Goal: Contribute content: Contribute content

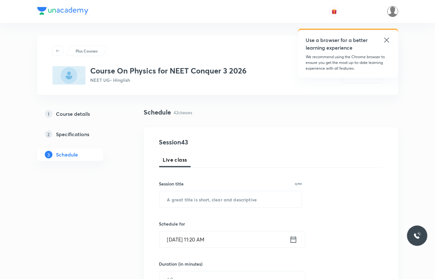
click at [394, 14] on img at bounding box center [392, 11] width 11 height 11
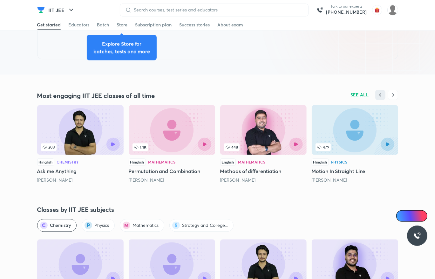
scroll to position [629, 0]
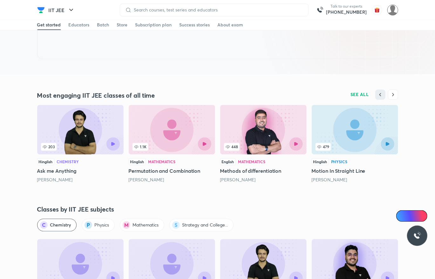
click at [394, 12] on img at bounding box center [392, 10] width 11 height 11
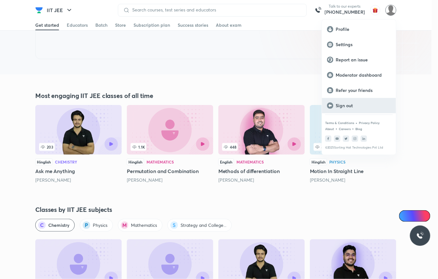
click at [370, 101] on div "Sign out" at bounding box center [359, 105] width 74 height 15
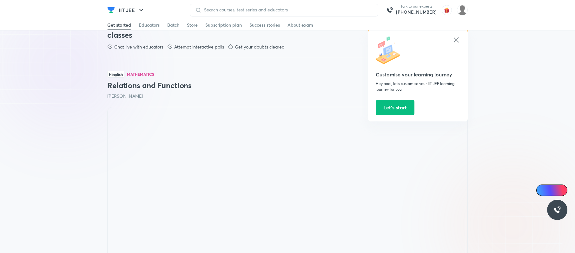
scroll to position [427, 0]
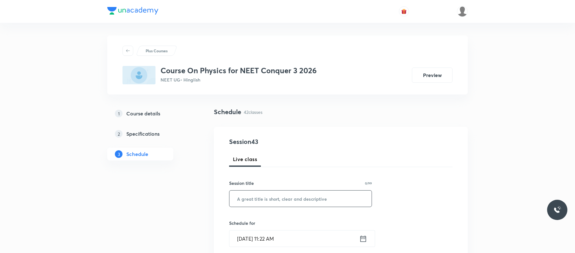
click at [327, 200] on input "text" at bounding box center [301, 199] width 142 height 16
paste input "circular motion"
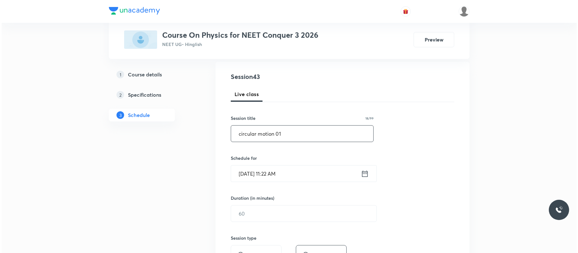
scroll to position [72, 0]
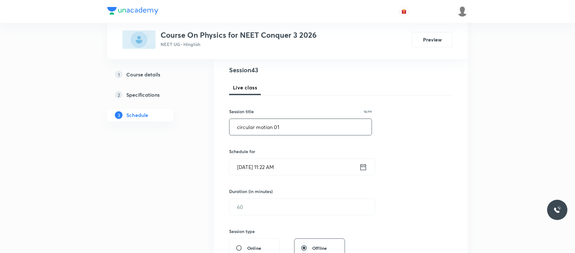
type input "circular motion 01"
click at [322, 168] on input "Sep 3, 2025, 11:22 AM" at bounding box center [295, 167] width 130 height 16
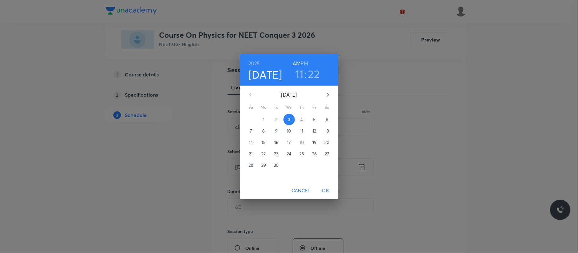
click at [300, 75] on h3 "11" at bounding box center [299, 73] width 9 height 13
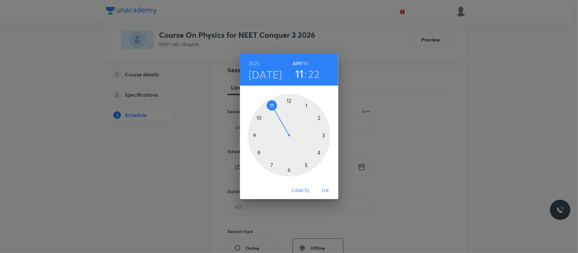
click at [307, 105] on div at bounding box center [289, 135] width 83 height 83
click at [302, 62] on h6 "PM" at bounding box center [305, 63] width 8 height 9
click at [319, 118] on div at bounding box center [289, 135] width 83 height 83
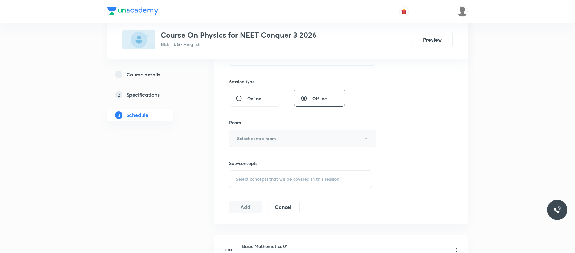
click at [304, 134] on button "Select centre room" at bounding box center [302, 138] width 147 height 17
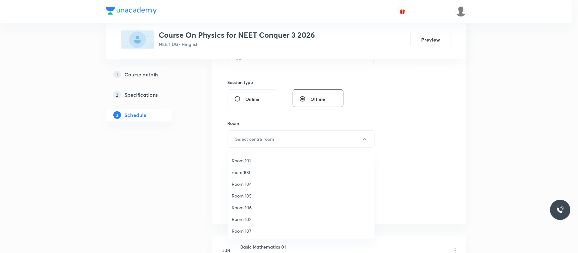
click at [255, 184] on span "Room 104" at bounding box center [301, 184] width 139 height 7
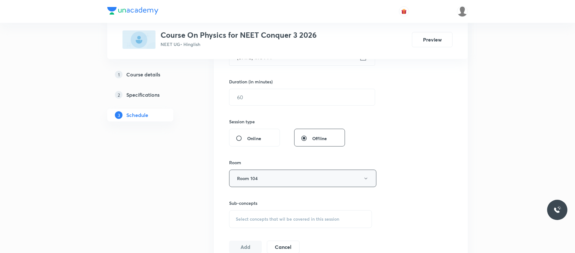
scroll to position [181, 0]
click at [302, 92] on input "text" at bounding box center [302, 98] width 145 height 16
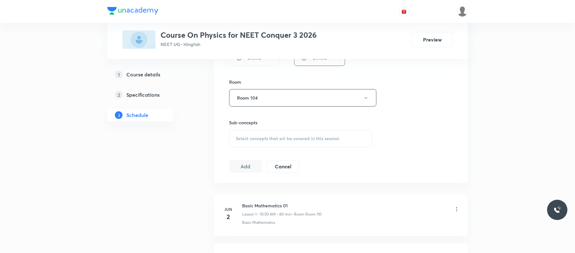
scroll to position [303, 0]
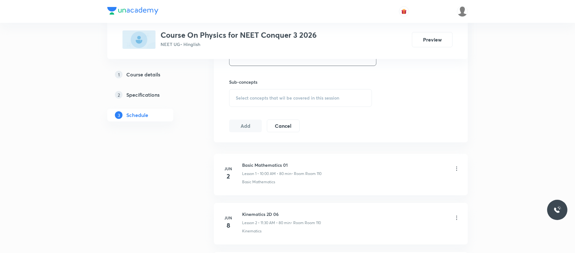
type input "80"
click at [308, 97] on span "Select concepts that wil be covered in this session" at bounding box center [288, 98] width 104 height 5
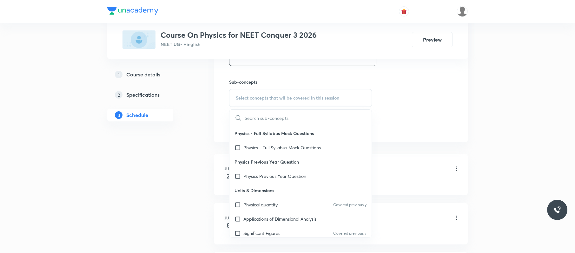
click at [291, 120] on input "text" at bounding box center [308, 118] width 127 height 16
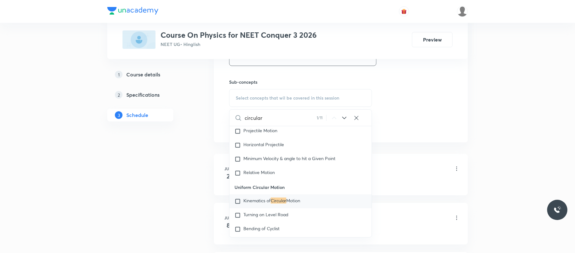
scroll to position [1199, 0]
type input "circular"
click at [296, 203] on span "Motion" at bounding box center [293, 200] width 14 height 6
checkbox input "true"
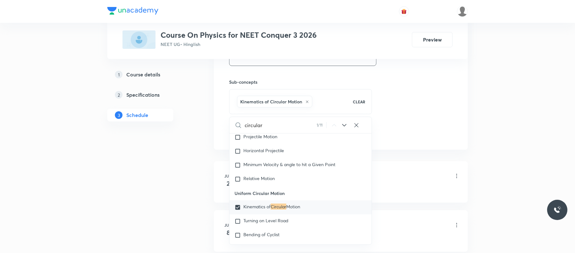
drag, startPoint x: 479, startPoint y: 56, endPoint x: 327, endPoint y: 116, distance: 163.8
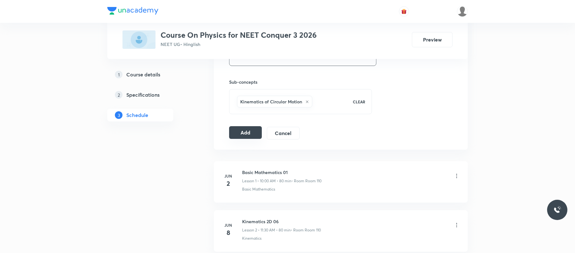
click at [240, 130] on button "Add" at bounding box center [245, 132] width 33 height 13
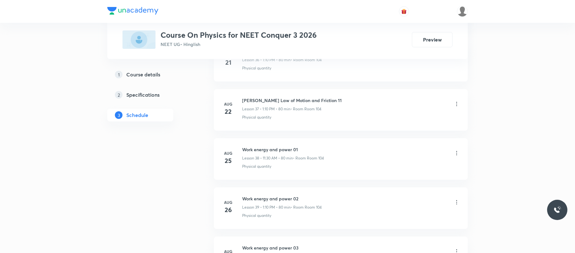
scroll to position [2340, 0]
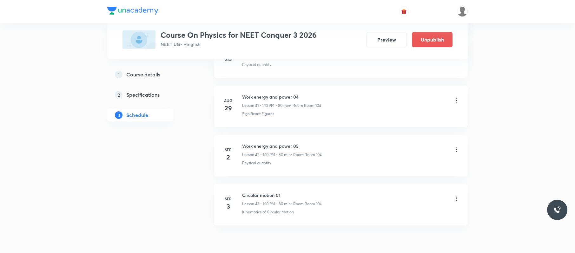
scroll to position [2382, 0]
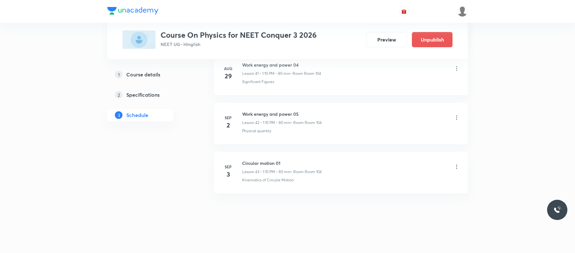
click at [203, 33] on h3 "Course On Physics for NEET Conquer 3 2026" at bounding box center [239, 34] width 156 height 9
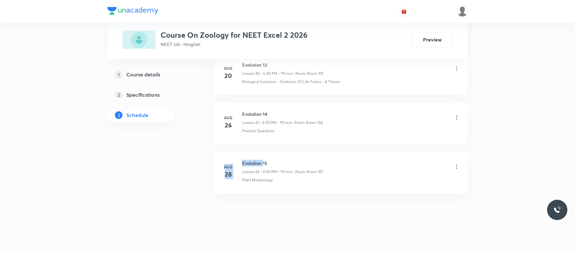
drag, startPoint x: 299, startPoint y: 144, endPoint x: 263, endPoint y: 149, distance: 35.9
click at [279, 166] on h6 "Evolution 15" at bounding box center [282, 163] width 81 height 7
drag, startPoint x: 281, startPoint y: 153, endPoint x: 243, endPoint y: 153, distance: 38.4
click at [243, 153] on li "[DATE] Evolution 15 Lesson 42 • 4:00 PM • 90 min • Room Room 101 Plant Morpholo…" at bounding box center [341, 173] width 254 height 42
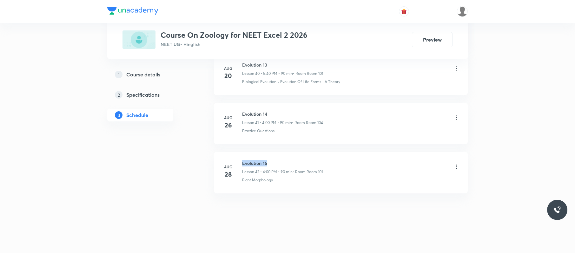
copy h6 "Evolution 15"
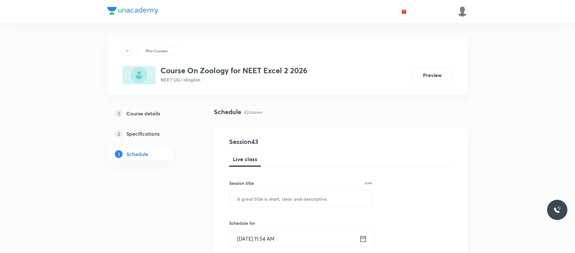
click at [267, 190] on div "Session title 0/99 ​" at bounding box center [300, 193] width 143 height 27
click at [272, 196] on input "text" at bounding box center [301, 199] width 142 height 16
type input "V"
paste input "Evolution 15"
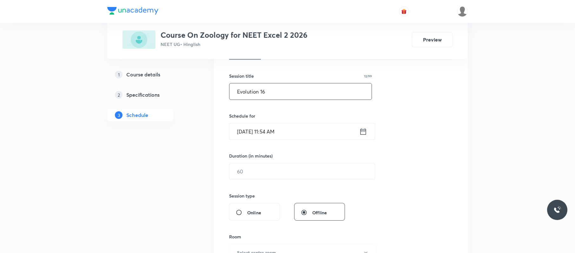
scroll to position [108, 0]
type input "Evolution 16"
click at [310, 131] on input "[DATE] 11:54 AM" at bounding box center [295, 131] width 130 height 16
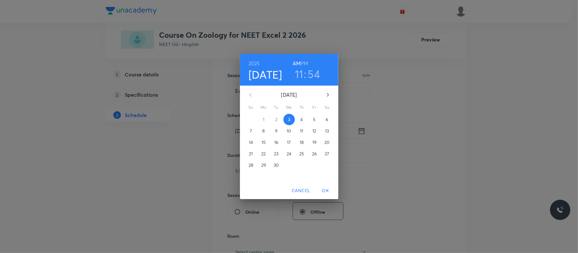
click at [302, 60] on h6 "PM" at bounding box center [305, 63] width 8 height 9
click at [300, 77] on h3 "11" at bounding box center [299, 73] width 9 height 13
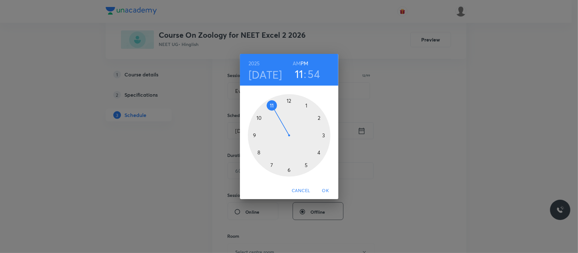
click at [320, 151] on div at bounding box center [289, 135] width 83 height 83
click at [289, 98] on div at bounding box center [289, 135] width 83 height 83
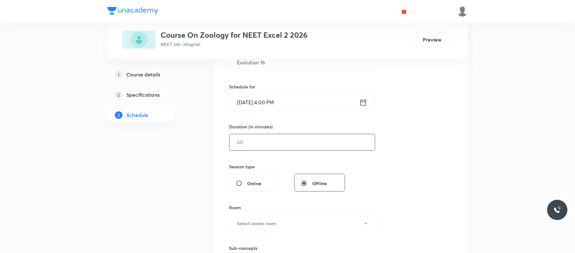
scroll to position [137, 0]
click at [271, 141] on input "text" at bounding box center [302, 142] width 145 height 16
type input "90"
click at [260, 220] on button "Select centre room" at bounding box center [302, 222] width 147 height 17
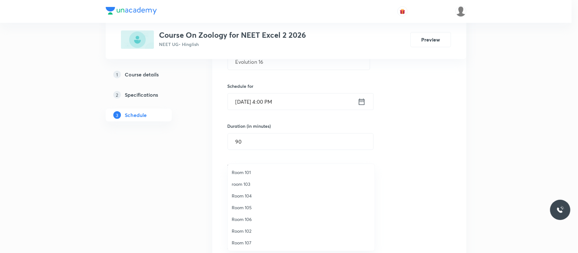
click at [255, 171] on span "Room 101" at bounding box center [301, 172] width 139 height 7
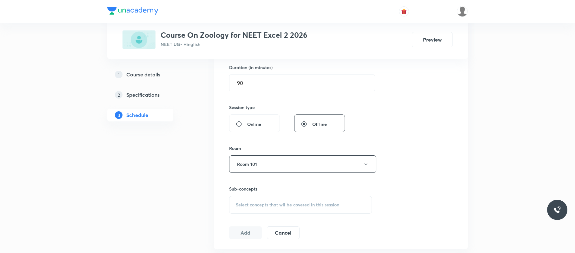
scroll to position [196, 0]
click at [285, 205] on span "Select concepts that wil be covered in this session" at bounding box center [288, 204] width 104 height 5
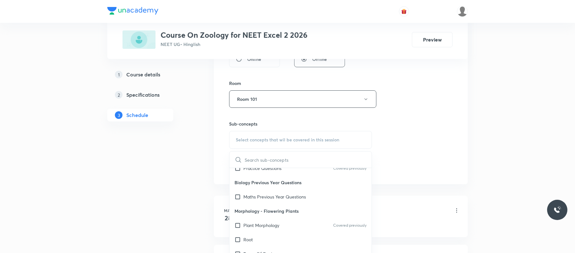
scroll to position [57, 0]
click at [274, 224] on p "Plant Morphology" at bounding box center [262, 225] width 36 height 7
checkbox input "true"
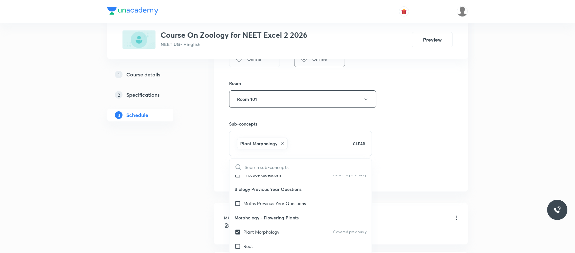
drag, startPoint x: 427, startPoint y: 123, endPoint x: 393, endPoint y: 134, distance: 36.2
click at [425, 123] on div "Session 43 Live class Session title 12/99 Evolution 16 ​ Schedule for Sep 3, 20…" at bounding box center [341, 29] width 224 height 306
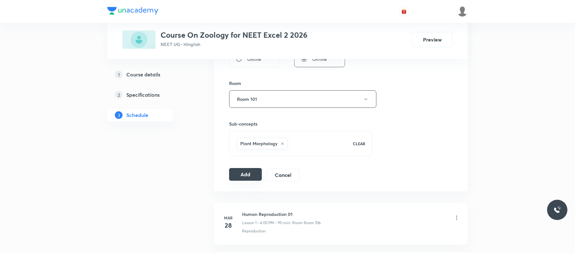
click at [247, 177] on button "Add" at bounding box center [245, 174] width 33 height 13
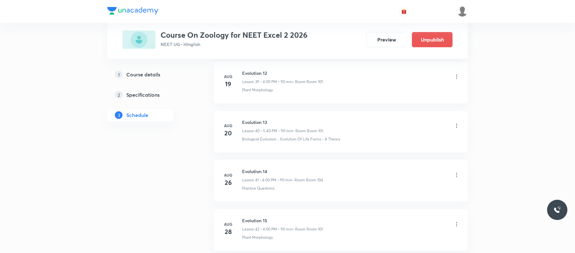
scroll to position [2090, 0]
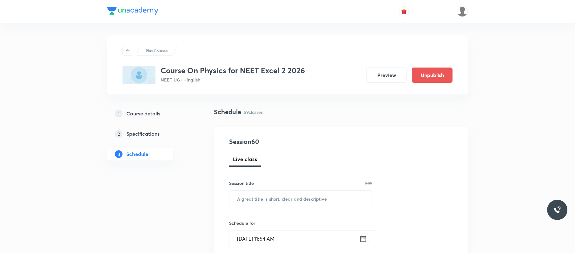
scroll to position [3173, 0]
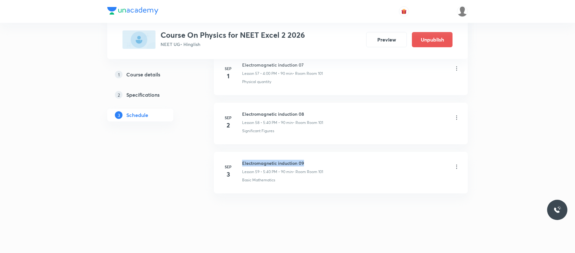
drag, startPoint x: 305, startPoint y: 152, endPoint x: 239, endPoint y: 152, distance: 65.7
click at [239, 152] on li "[DATE] Electromagnetic induction 09 Lesson 59 • 5:40 PM • 90 min • Room Room 10…" at bounding box center [341, 173] width 254 height 42
copy h6 "Electromagnetic induction 09"
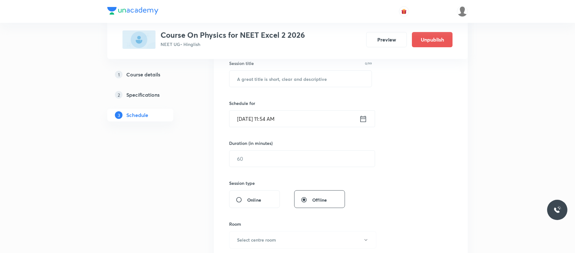
scroll to position [0, 0]
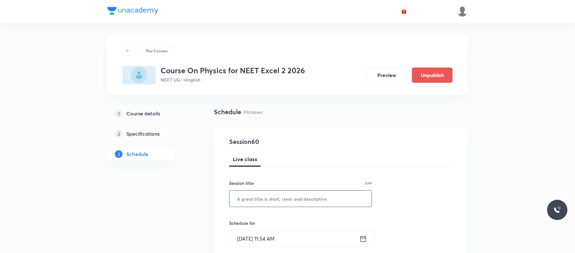
click at [279, 190] on input "text" at bounding box center [301, 199] width 142 height 16
paste input "Electromagnetic induction 09"
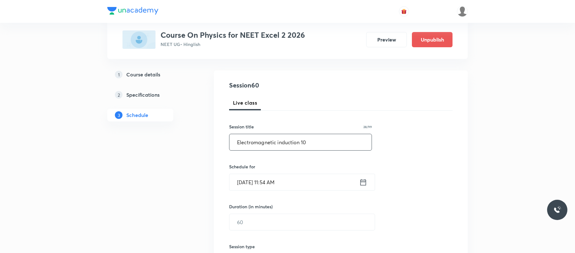
scroll to position [57, 0]
type input "Electromagnetic induction 10"
click at [314, 176] on input "[DATE] 11:54 AM" at bounding box center [295, 182] width 130 height 16
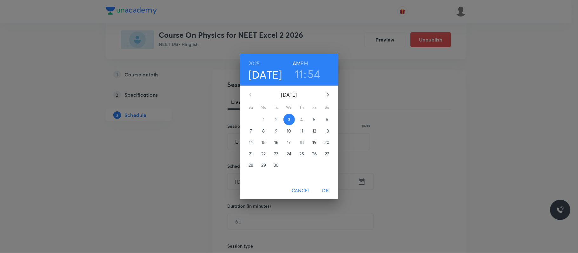
click at [306, 61] on h6 "PM" at bounding box center [305, 63] width 8 height 9
click at [300, 75] on h3 "11" at bounding box center [299, 73] width 9 height 13
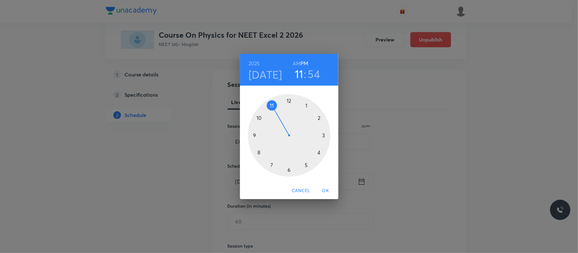
click at [306, 165] on div at bounding box center [289, 135] width 83 height 83
click at [259, 152] on div at bounding box center [289, 135] width 83 height 83
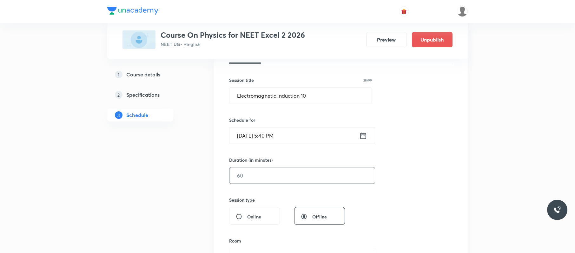
scroll to position [104, 0]
click at [262, 176] on input "text" at bounding box center [302, 175] width 145 height 16
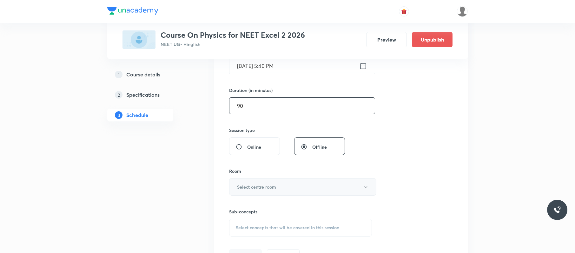
scroll to position [175, 0]
type input "90"
click at [257, 185] on h6 "Select centre room" at bounding box center [256, 185] width 39 height 7
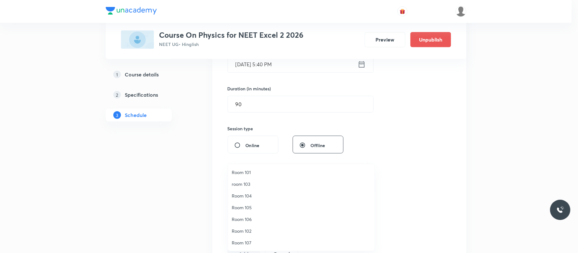
click at [259, 171] on span "Room 101" at bounding box center [301, 172] width 139 height 7
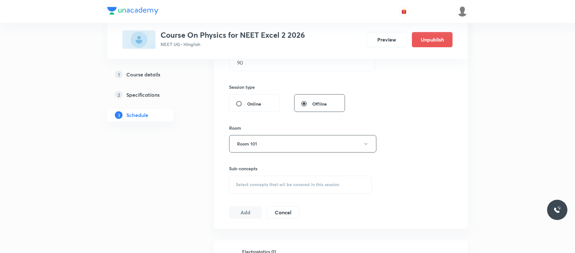
scroll to position [217, 0]
click at [267, 184] on span "Select concepts that wil be covered in this session" at bounding box center [288, 183] width 104 height 5
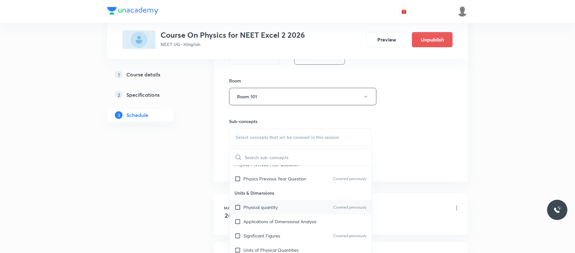
scroll to position [44, 0]
drag, startPoint x: 285, startPoint y: 209, endPoint x: 410, endPoint y: 146, distance: 140.3
click at [285, 190] on div "Physical quantity Covered previously" at bounding box center [301, 207] width 142 height 14
checkbox input "true"
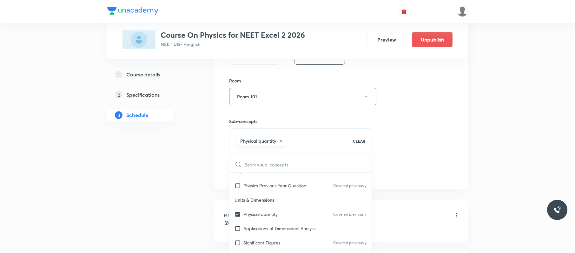
drag, startPoint x: 410, startPoint y: 146, endPoint x: 379, endPoint y: 154, distance: 32.0
click at [413, 146] on div "Session 60 Live class Session title 28/99 Electromagnetic induction 10 ​ Schedu…" at bounding box center [341, 27] width 224 height 306
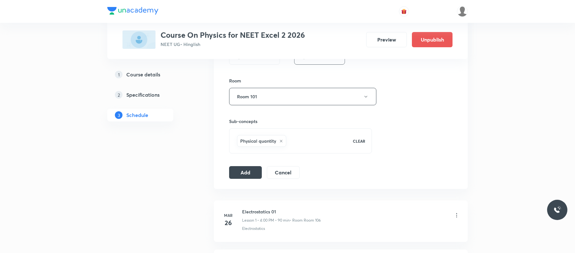
click at [243, 173] on button "Add" at bounding box center [245, 172] width 33 height 13
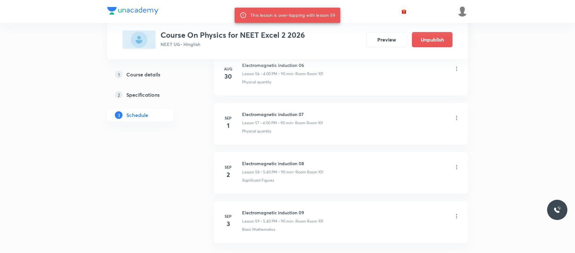
scroll to position [3181, 0]
